Goal: Information Seeking & Learning: Check status

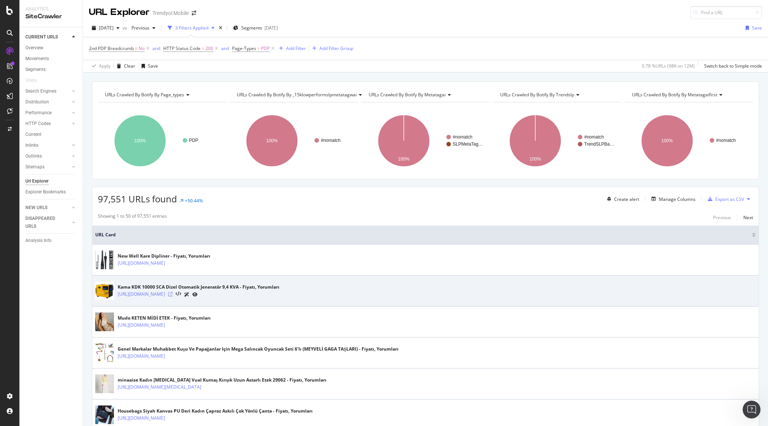
click at [173, 293] on icon at bounding box center [170, 294] width 4 height 4
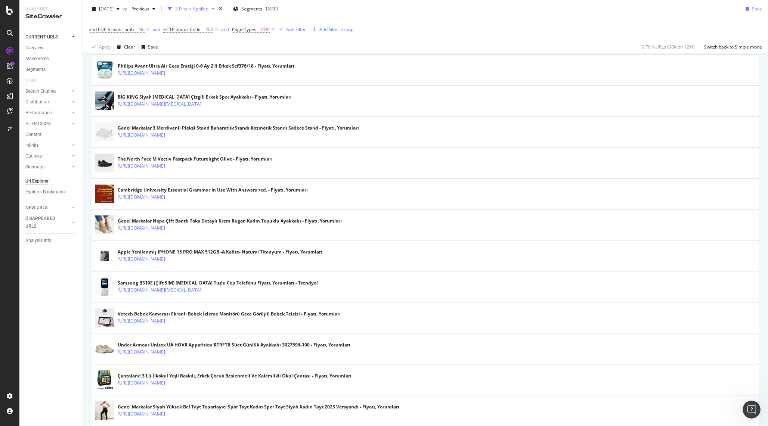
scroll to position [424, 0]
